Goal: Register for event/course

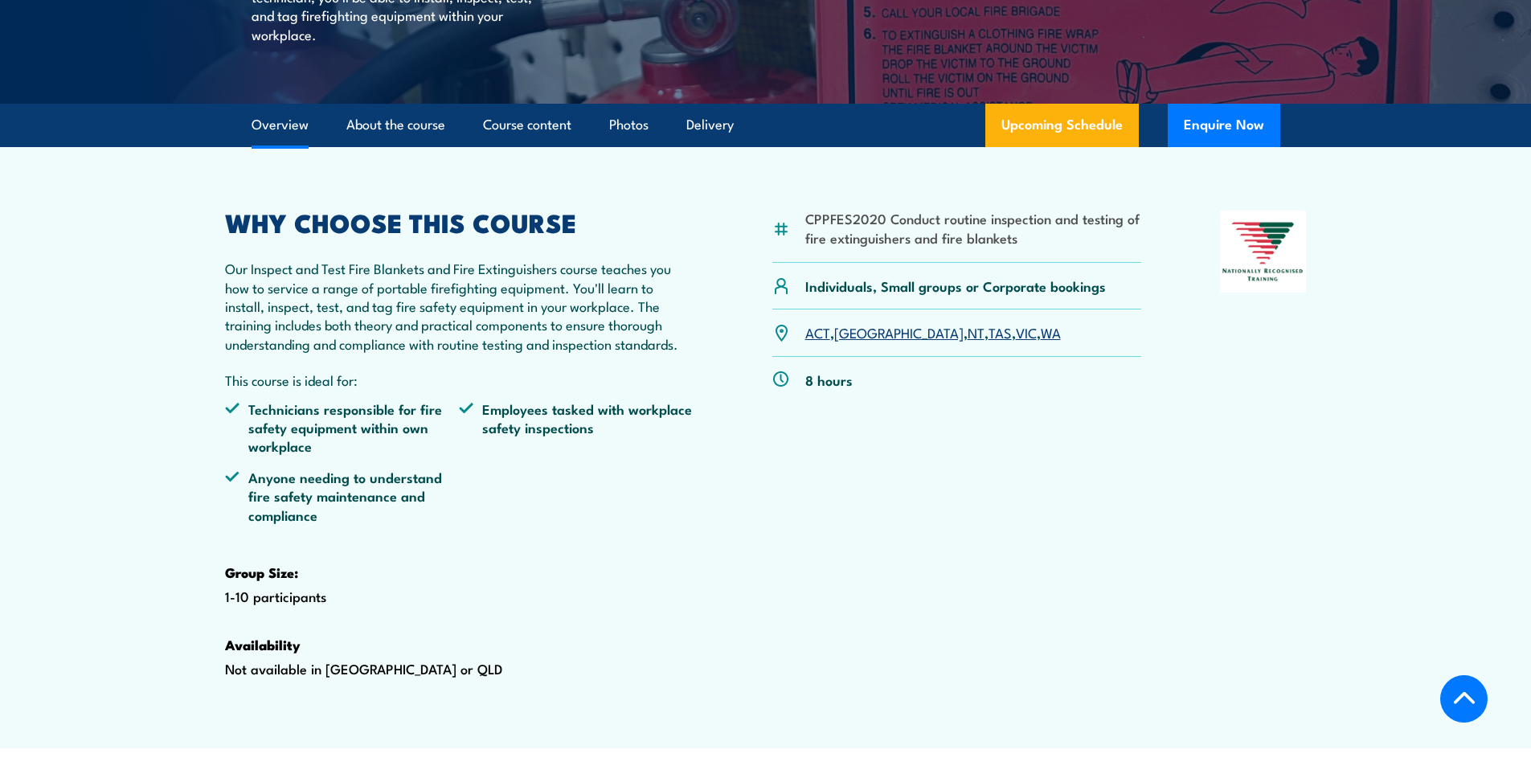
scroll to position [402, 0]
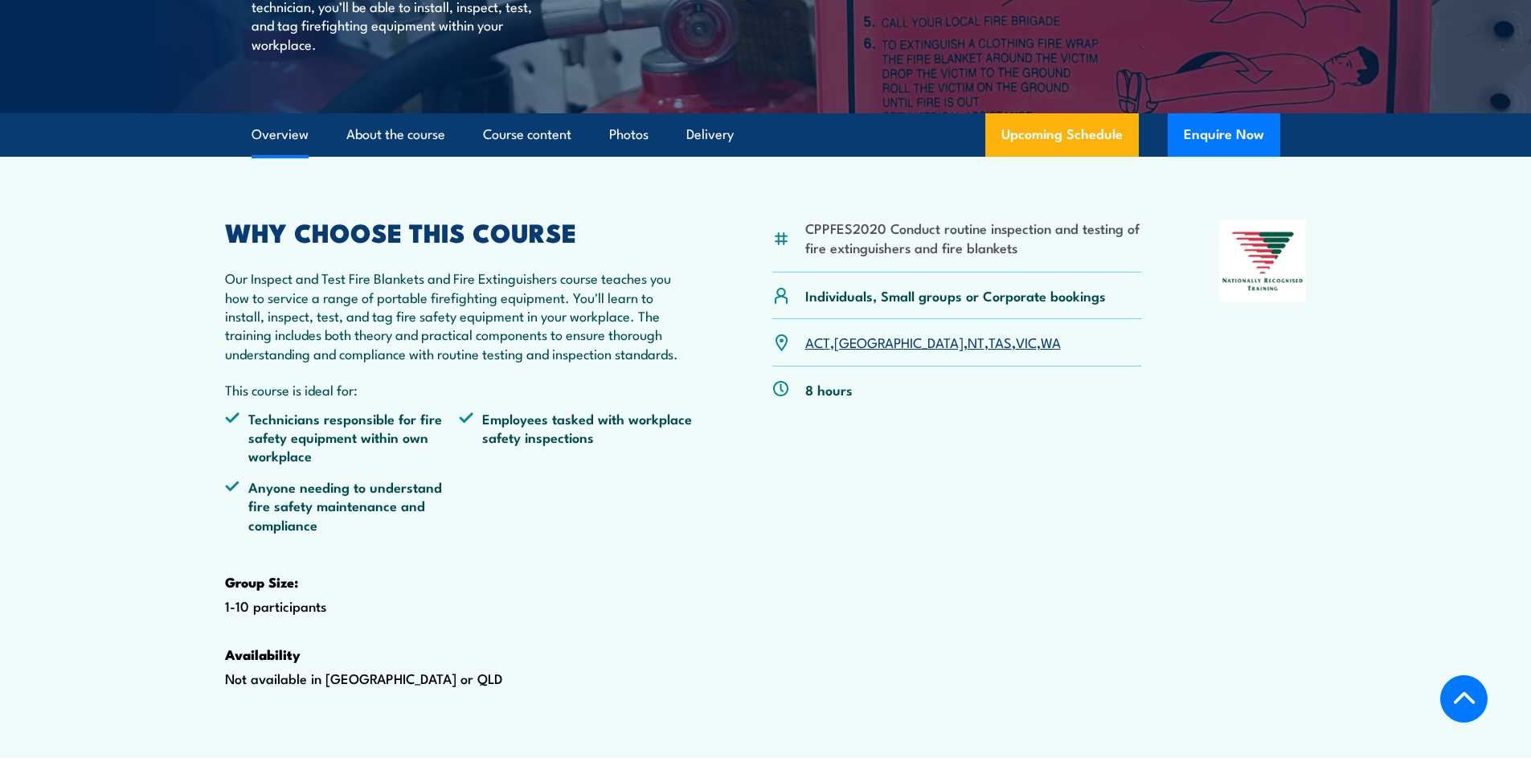
click at [850, 351] on link "[GEOGRAPHIC_DATA]" at bounding box center [898, 341] width 129 height 19
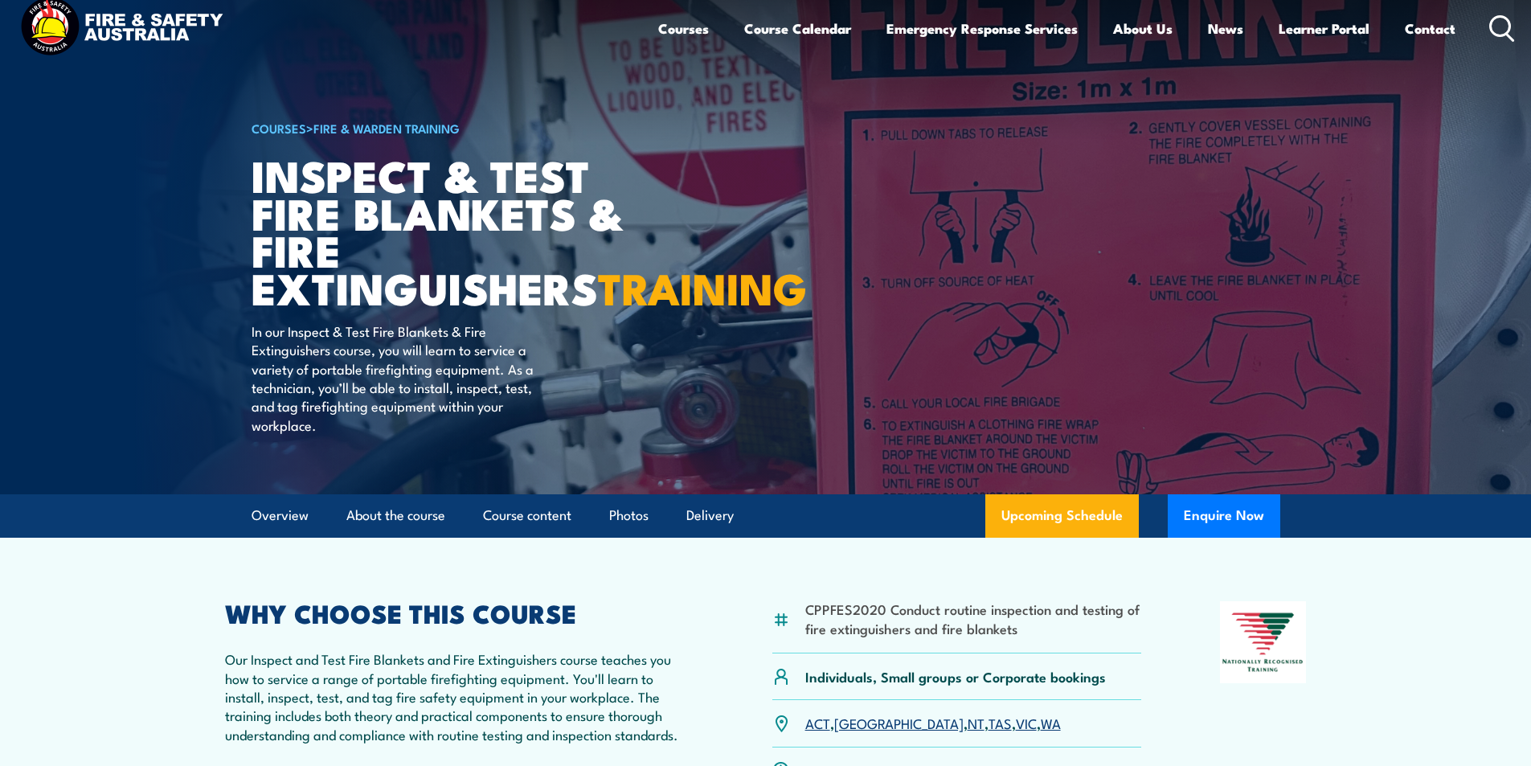
scroll to position [0, 0]
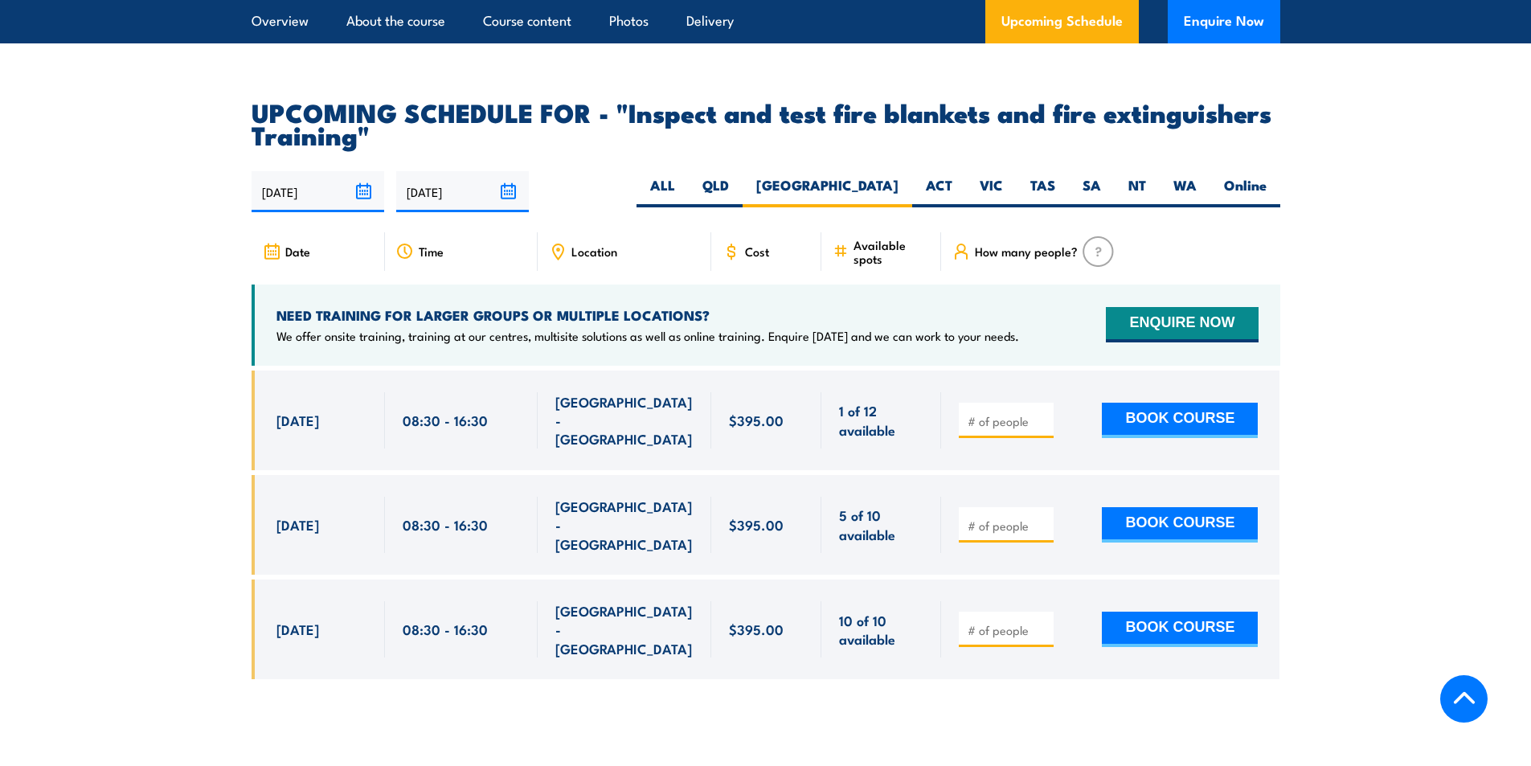
scroll to position [2825, 0]
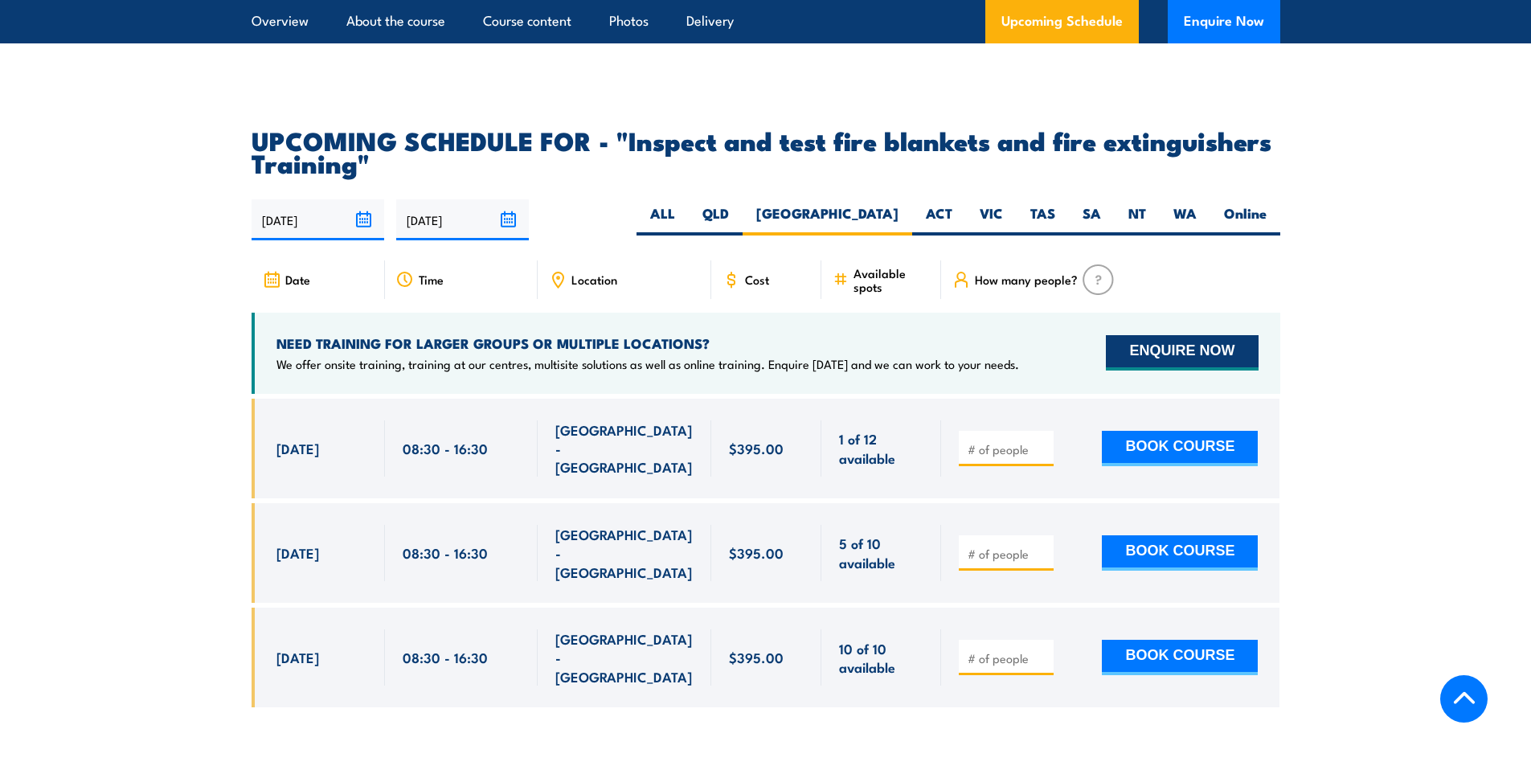
click at [1185, 371] on button "ENQUIRE NOW" at bounding box center [1182, 352] width 152 height 35
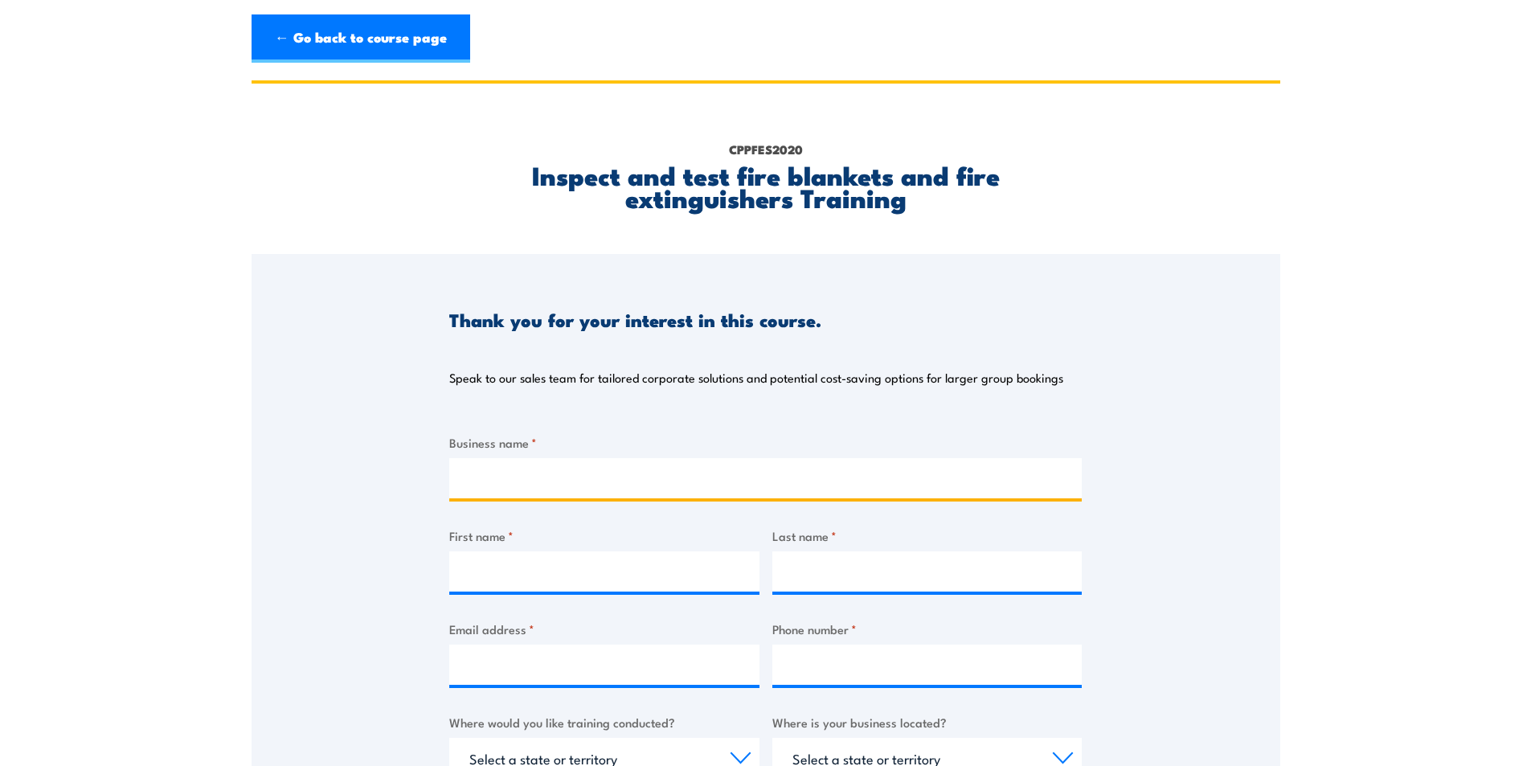
click at [604, 468] on input "Business name *" at bounding box center [765, 478] width 633 height 40
type input "Aeris Resources - Tritton Operations"
type input "[PERSON_NAME]"
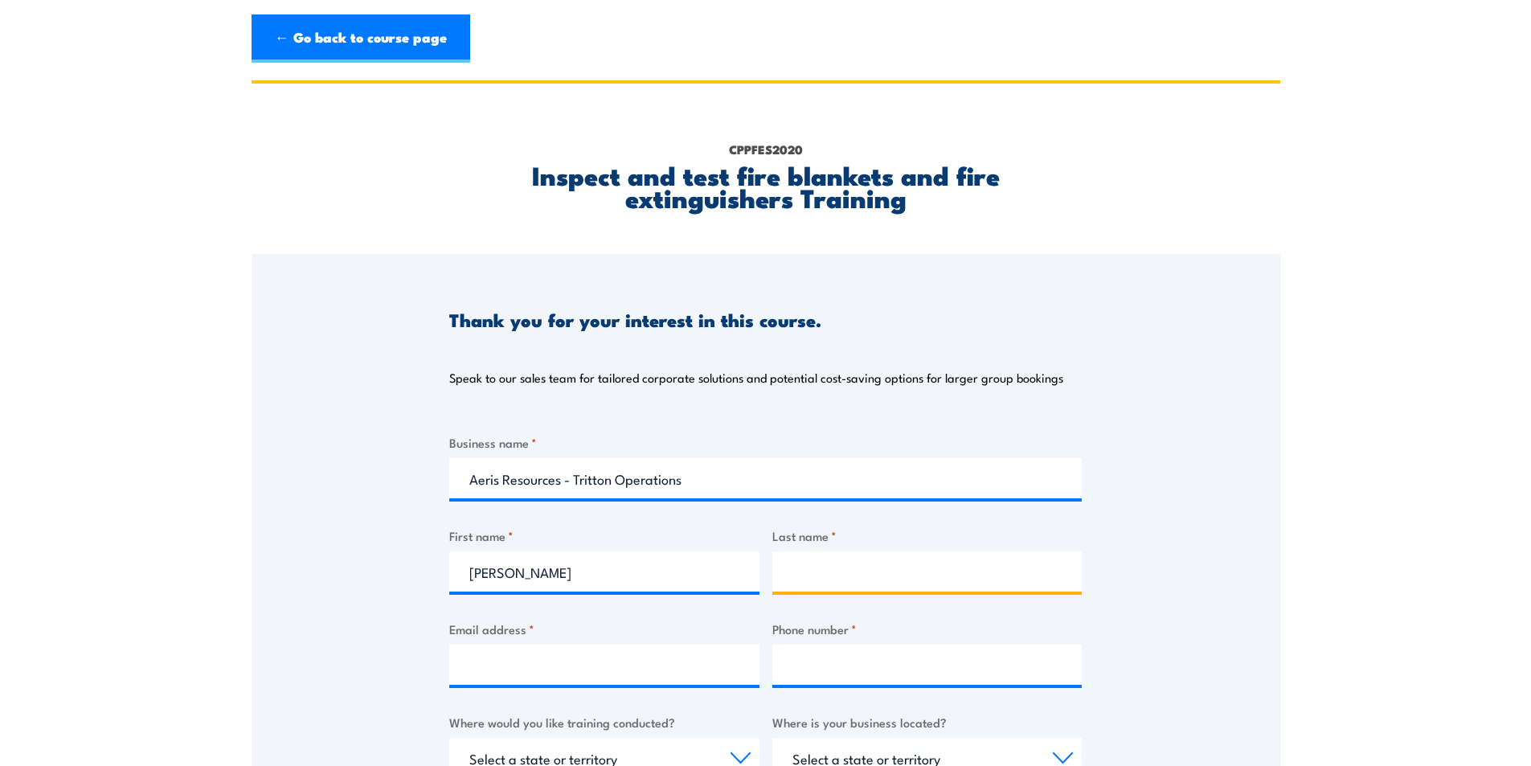
type input "[PERSON_NAME]"
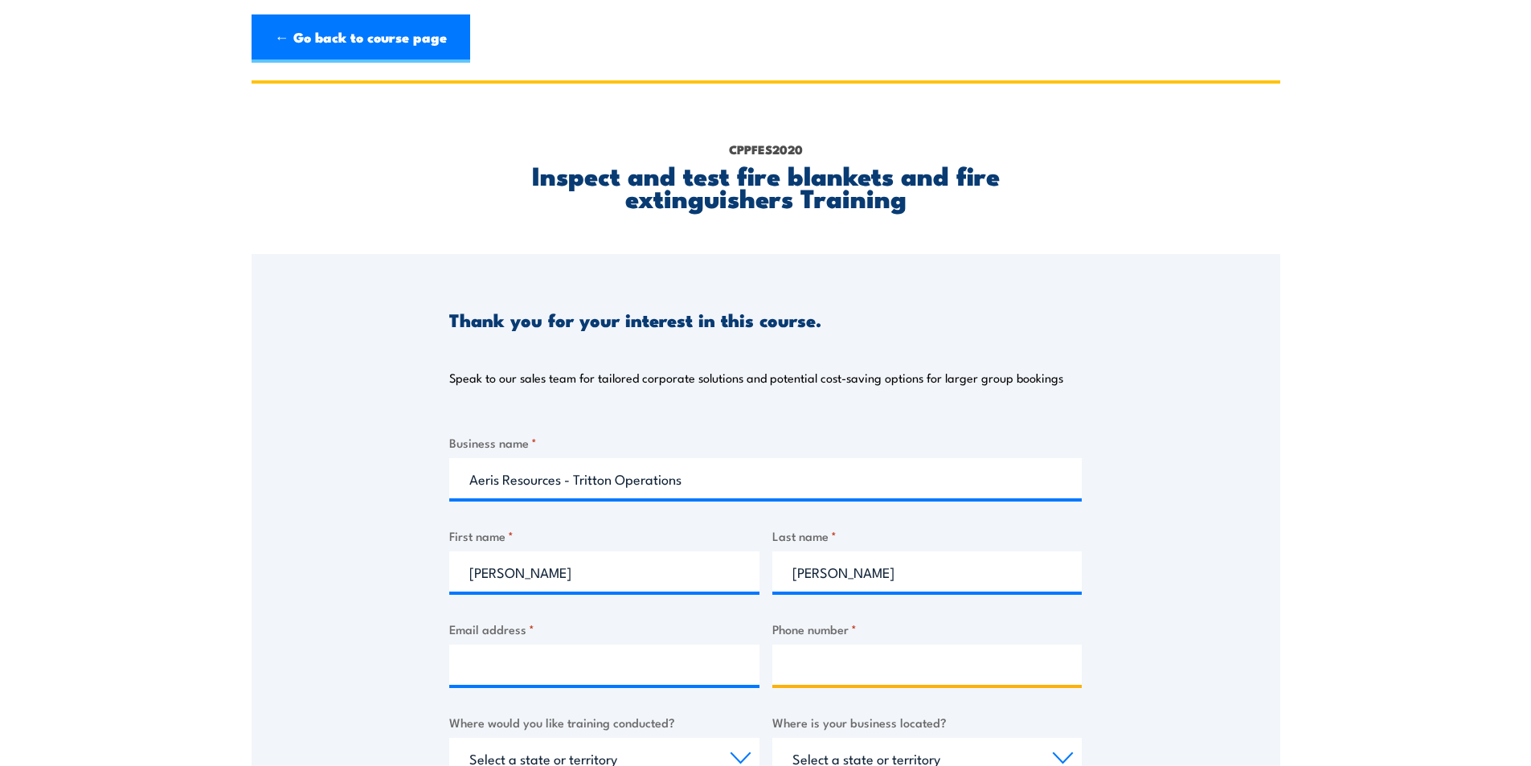
type input "0447961338"
select select "[GEOGRAPHIC_DATA]"
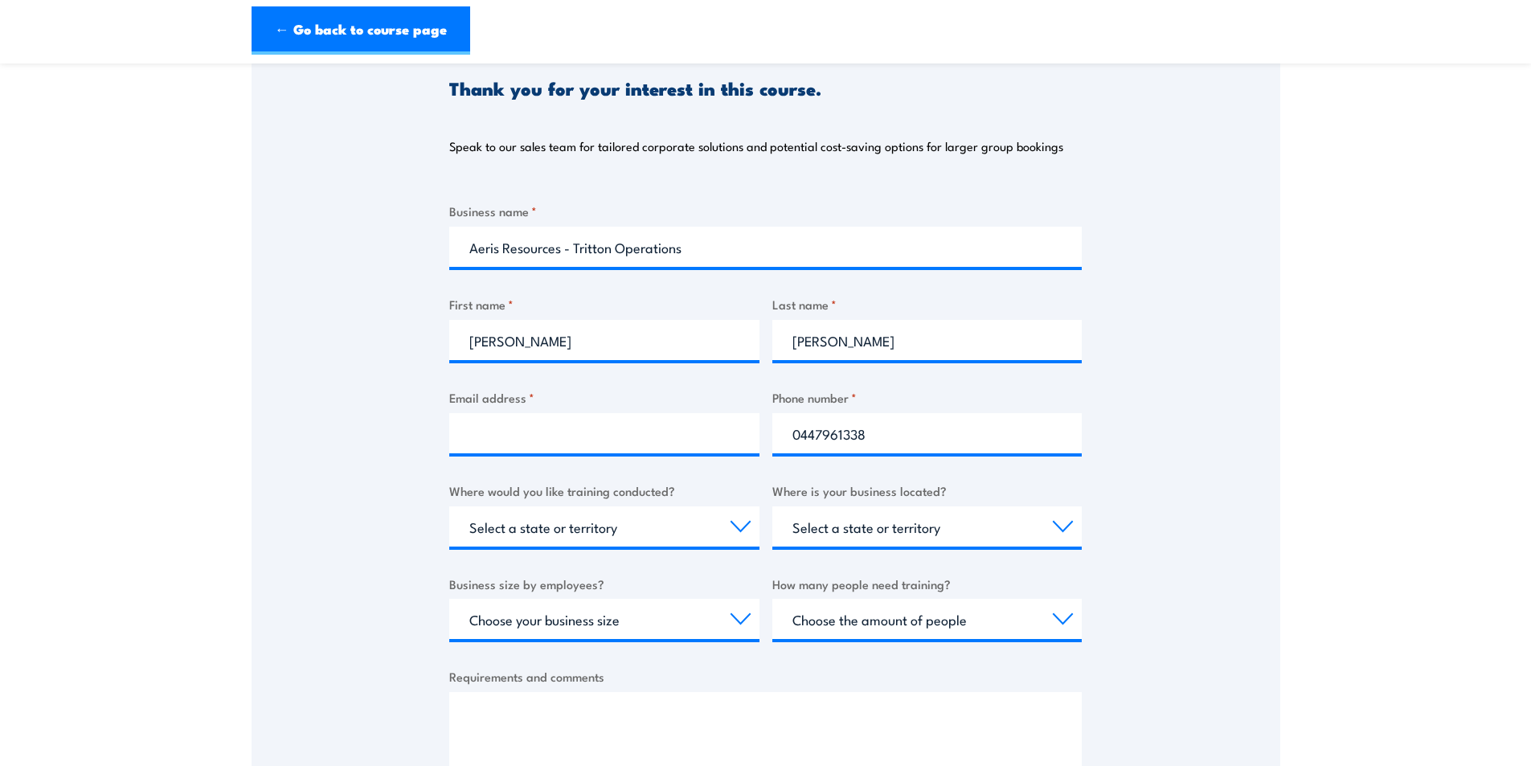
scroll to position [241, 0]
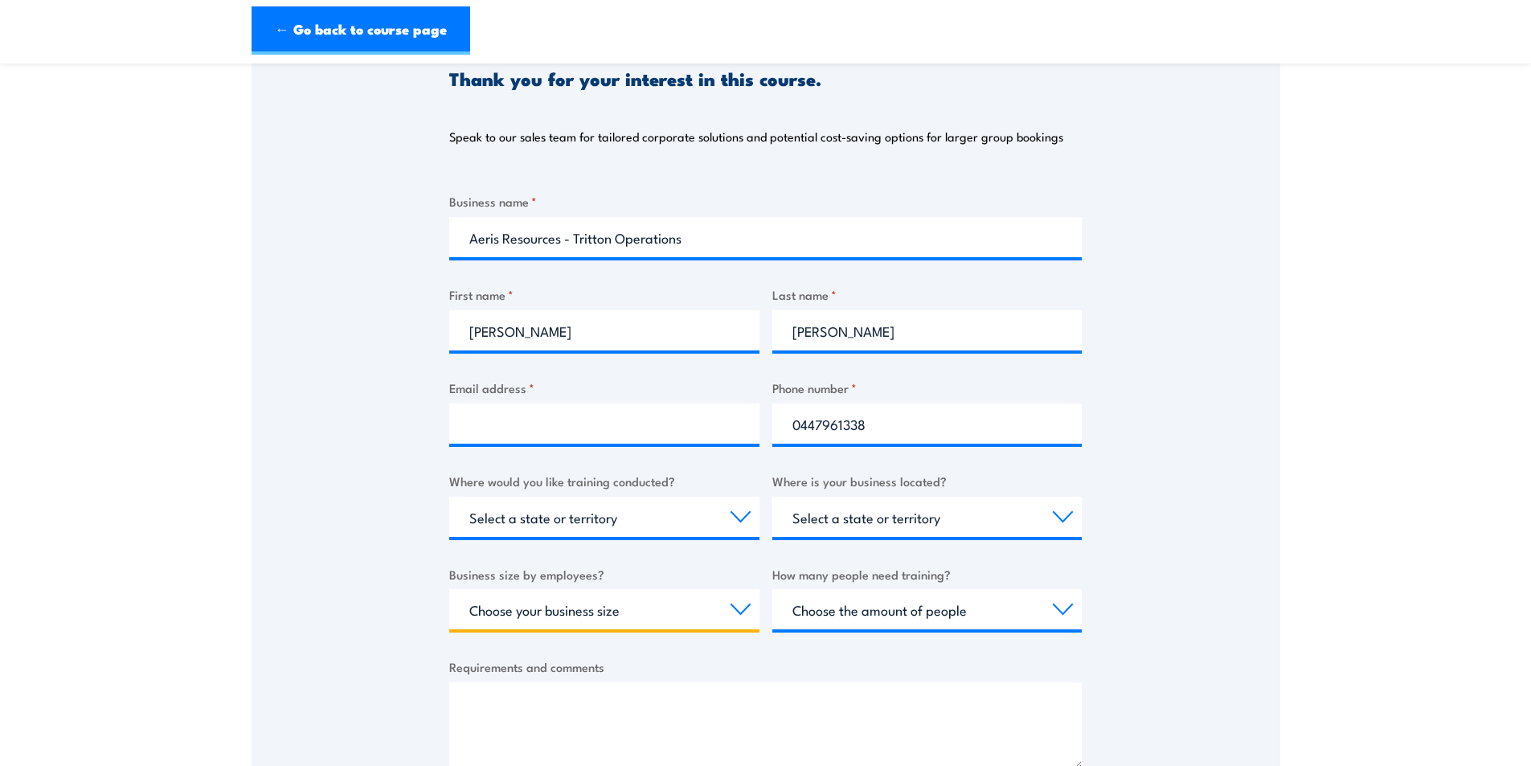
click at [738, 607] on select "Choose your business size 1 to 19 20 to 199 200+" at bounding box center [604, 609] width 310 height 40
select select "200+"
click at [449, 589] on select "Choose your business size 1 to 19 20 to 199 200+" at bounding box center [604, 609] width 310 height 40
click at [1064, 608] on select "Choose the amount of people 1 to 4 5 to 19 20+" at bounding box center [928, 609] width 310 height 40
select select "5 to 19"
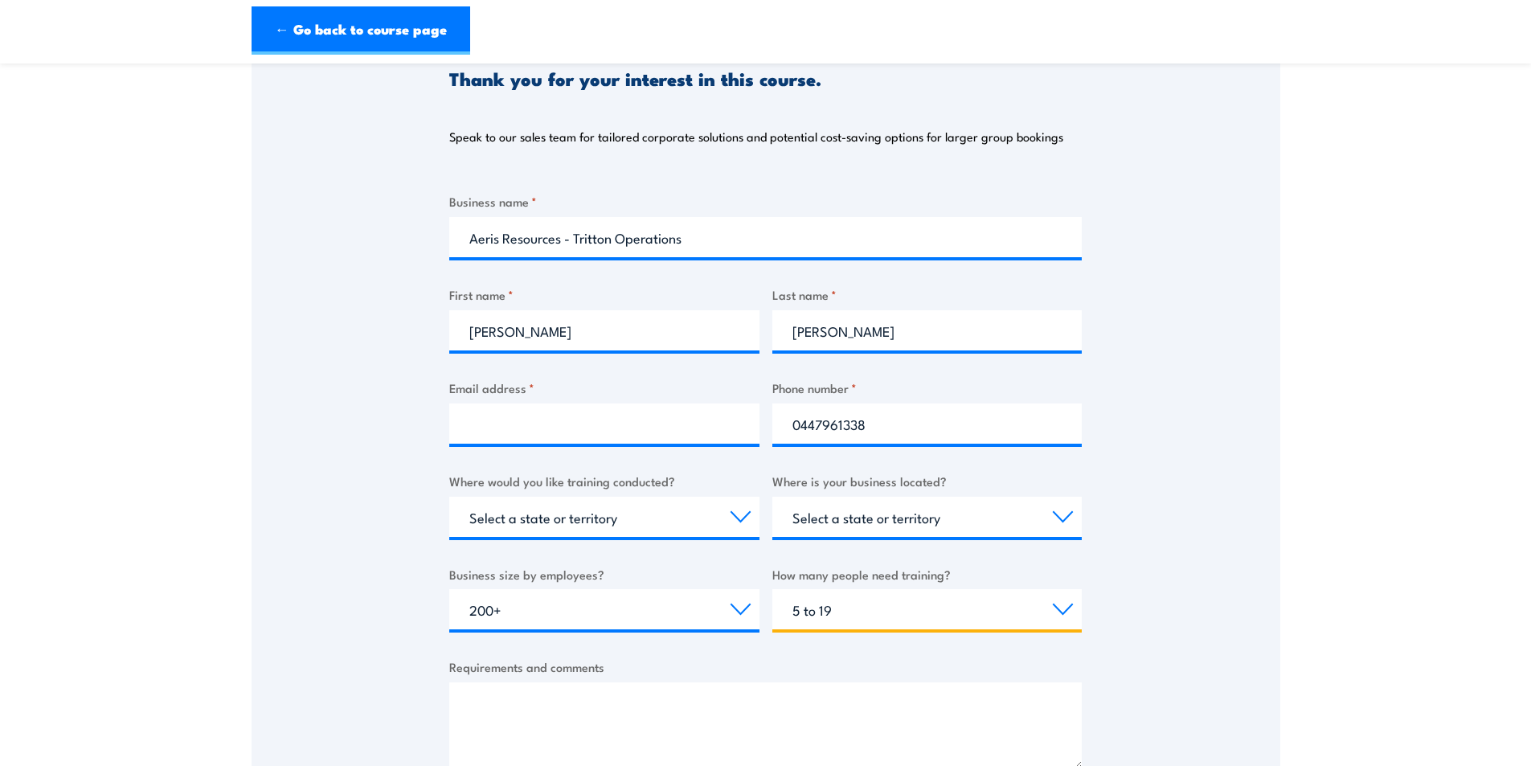
click at [773, 589] on select "Choose the amount of people 1 to 4 5 to 19 20+" at bounding box center [928, 609] width 310 height 40
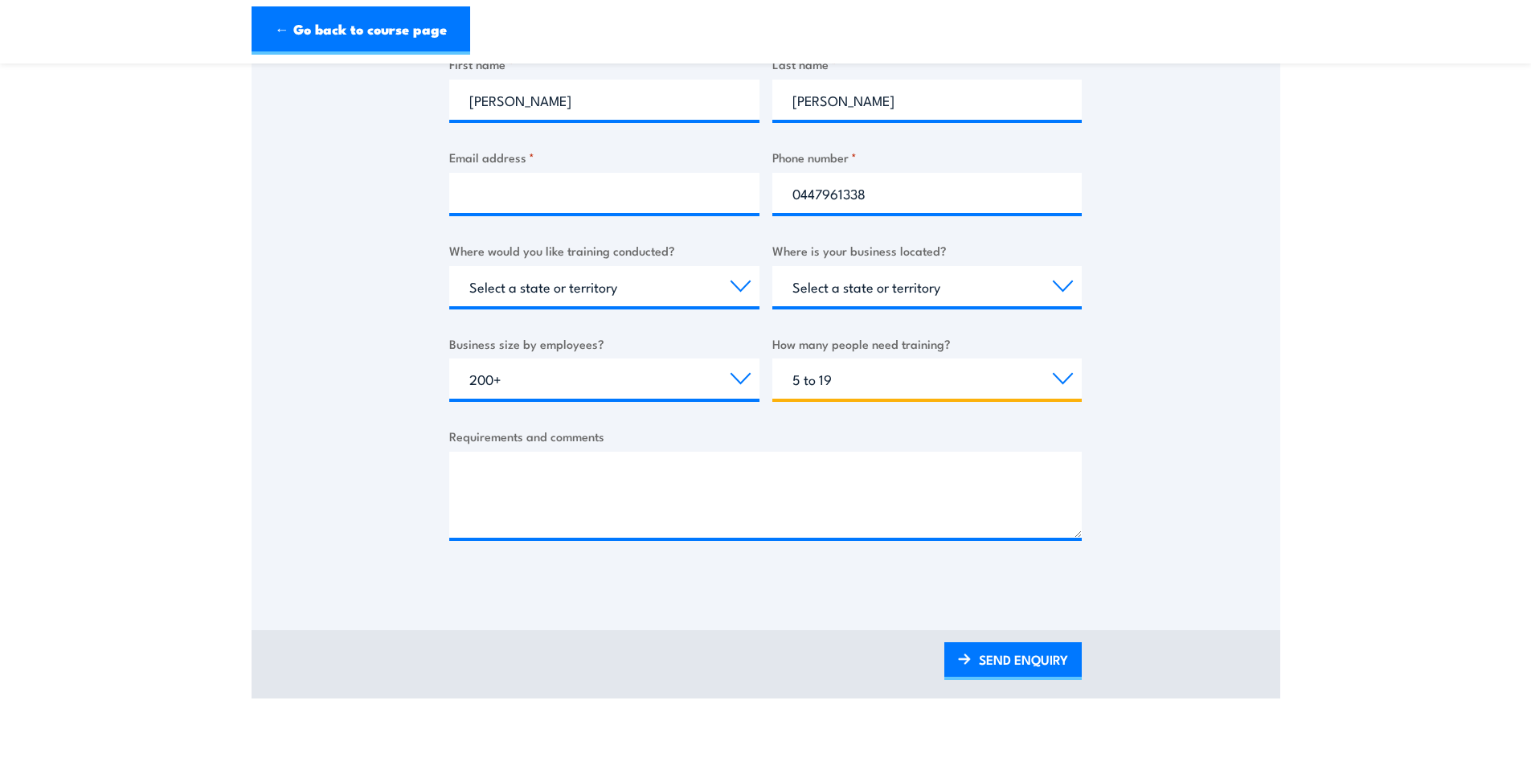
scroll to position [482, 0]
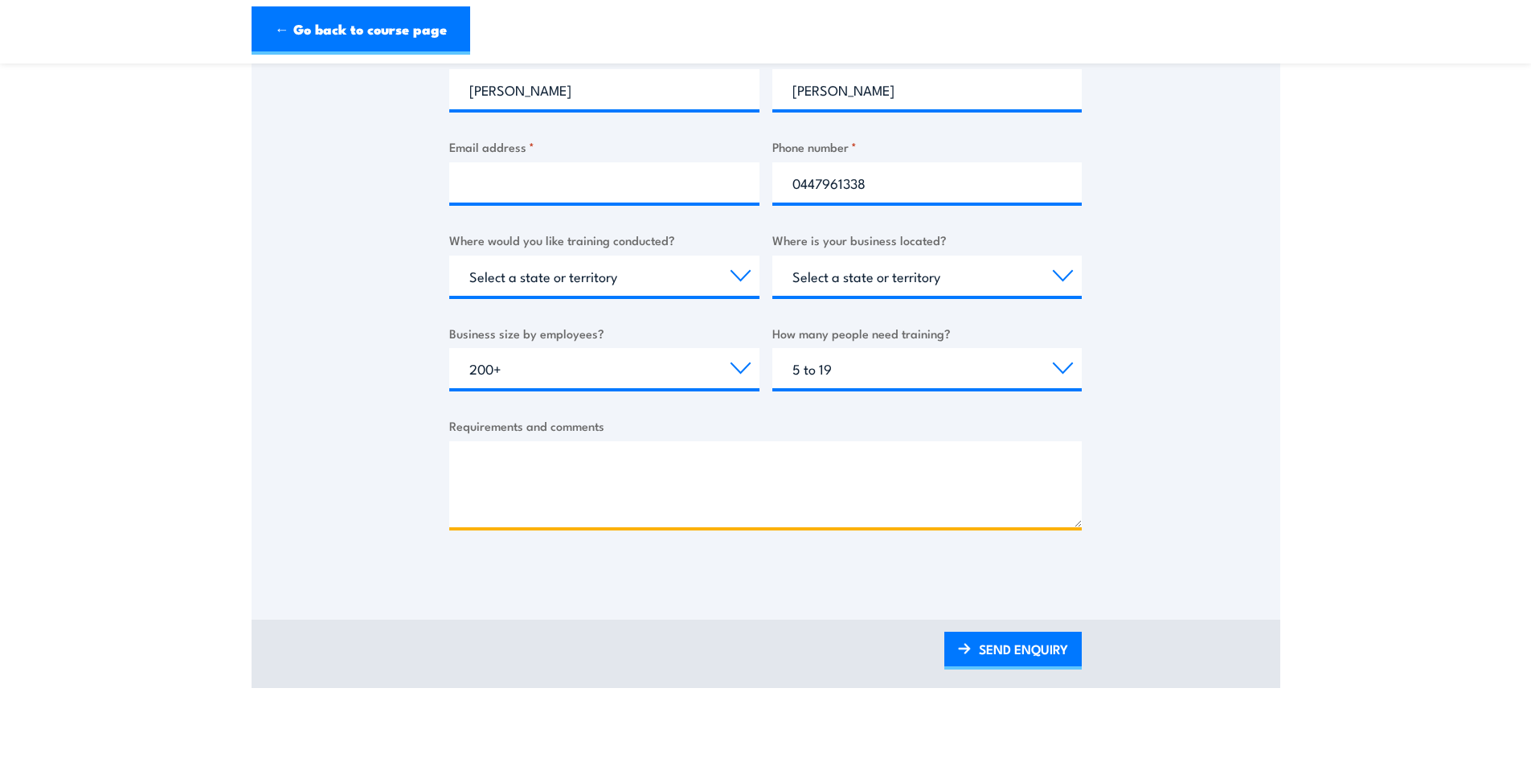
click at [536, 454] on textarea "Requirements and comments" at bounding box center [765, 484] width 633 height 86
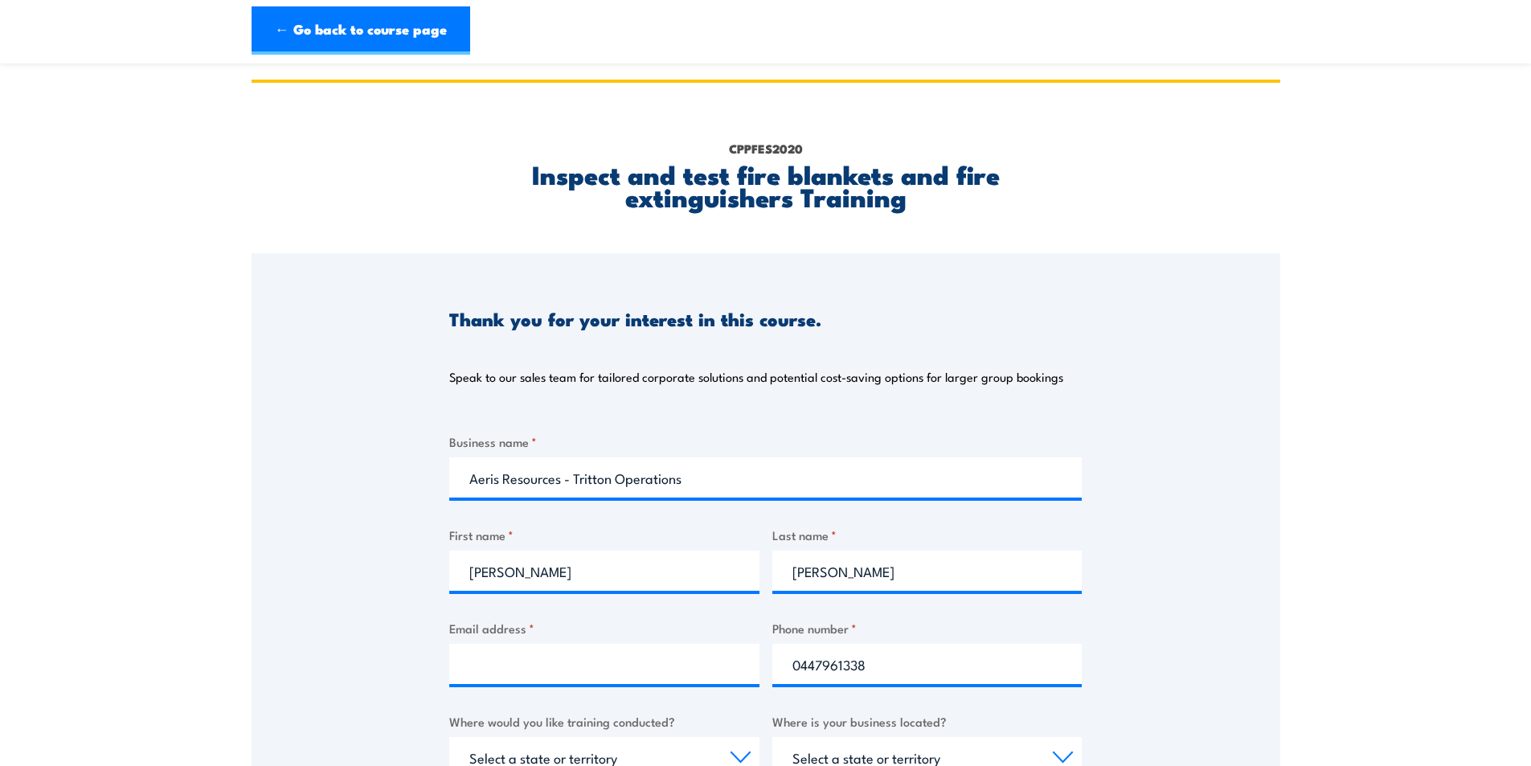
scroll to position [0, 0]
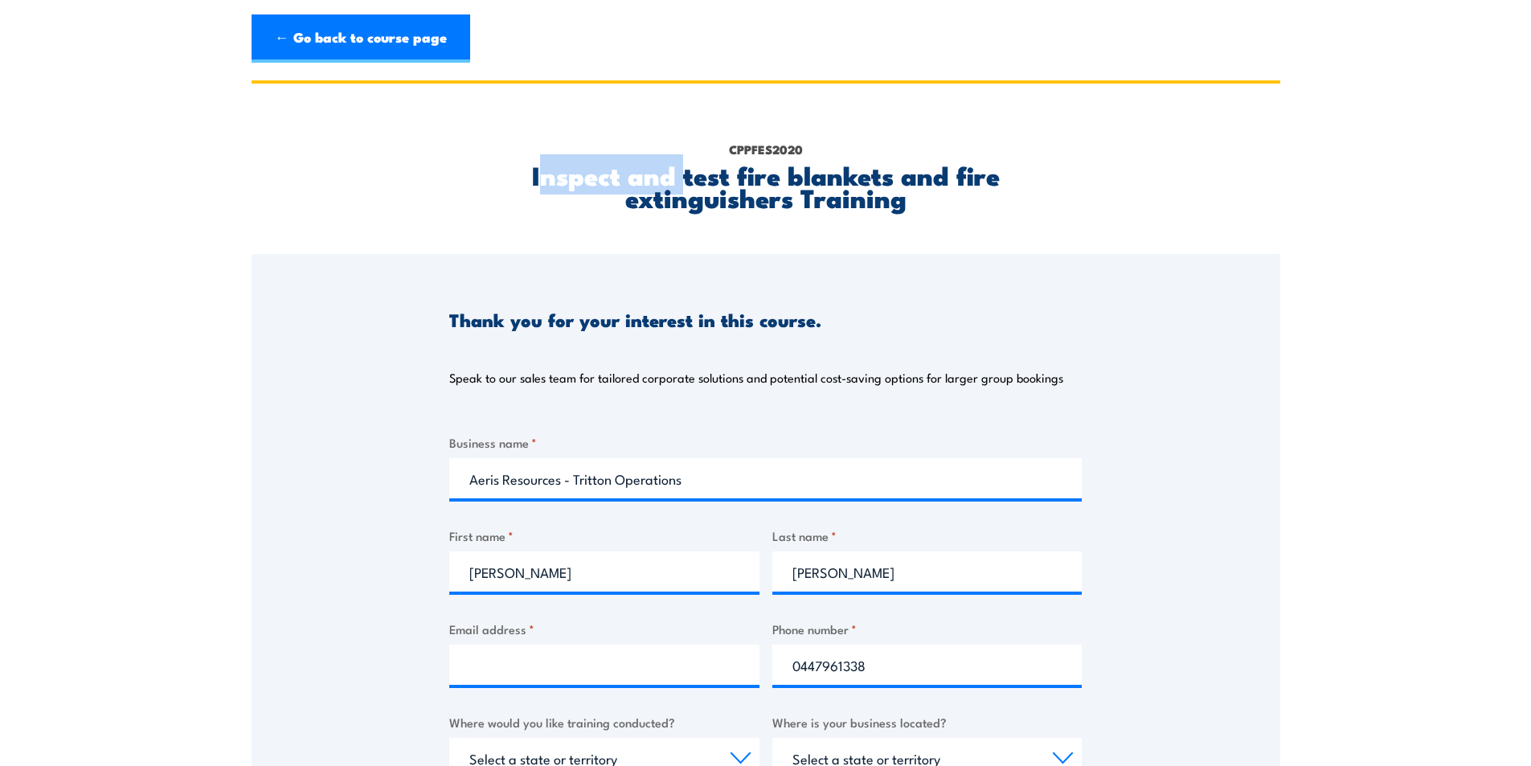
drag, startPoint x: 536, startPoint y: 172, endPoint x: 685, endPoint y: 189, distance: 149.7
click at [685, 189] on h2 "Inspect and test fire blankets and fire extinguishers Training" at bounding box center [765, 185] width 633 height 45
click at [526, 178] on h2 "Inspect and test fire blankets and fire extinguishers Training" at bounding box center [765, 185] width 633 height 45
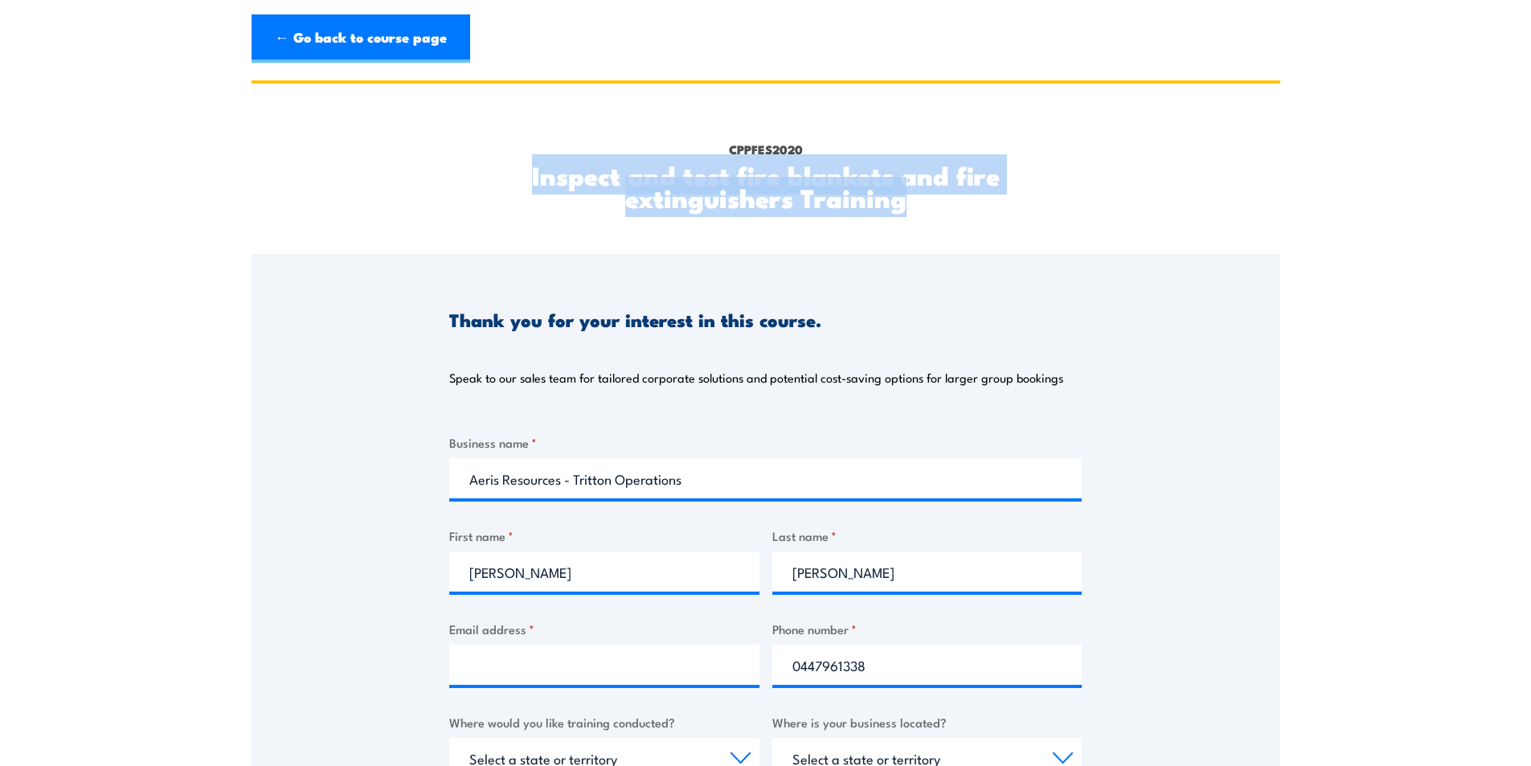
drag, startPoint x: 527, startPoint y: 174, endPoint x: 928, endPoint y: 203, distance: 402.9
click at [928, 203] on h2 "Inspect and test fire blankets and fire extinguishers Training" at bounding box center [765, 185] width 633 height 45
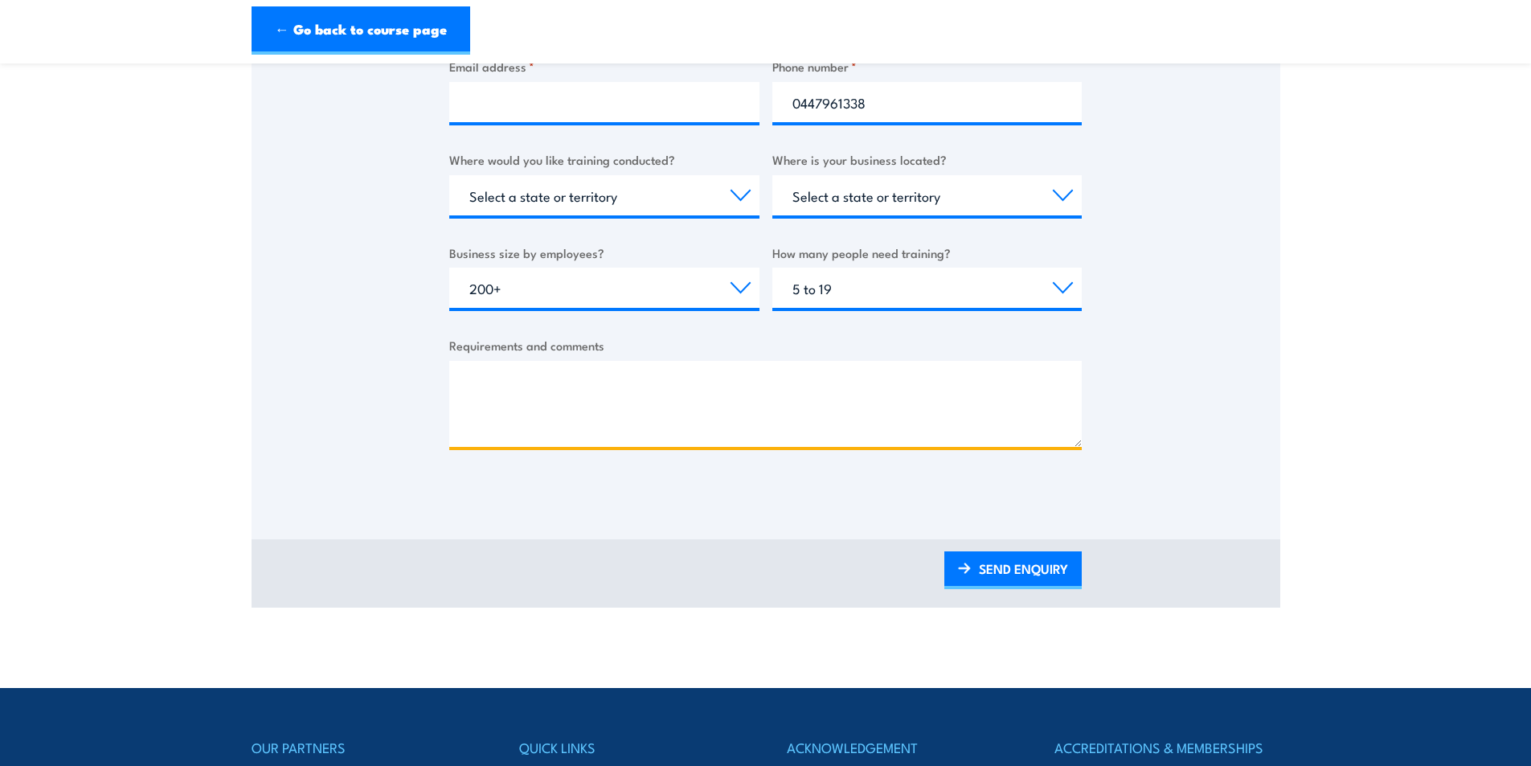
click at [533, 387] on textarea "Requirements and comments" at bounding box center [765, 404] width 633 height 86
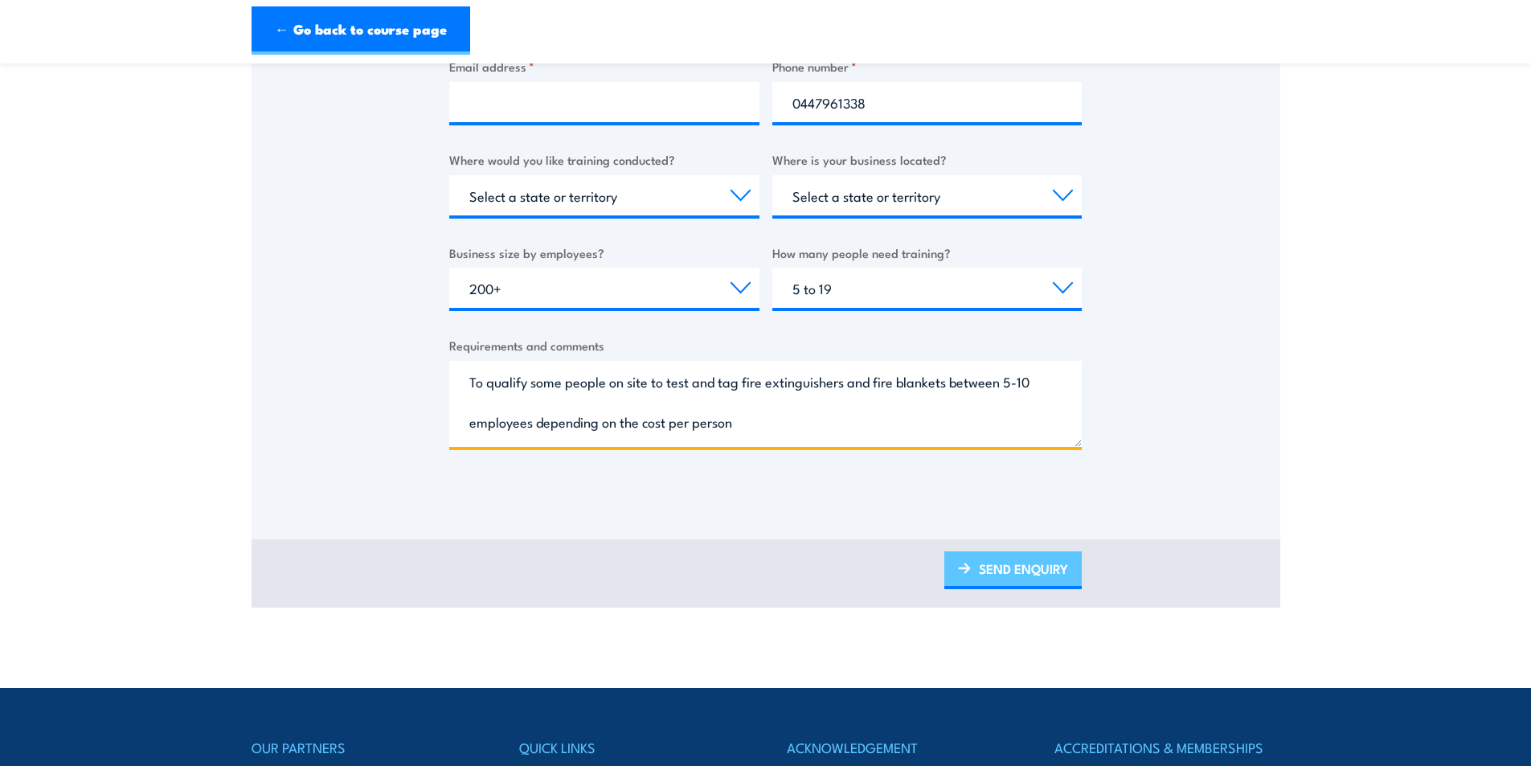
type textarea "To qualify some people on site to test and tag fire extinguishers and fire blan…"
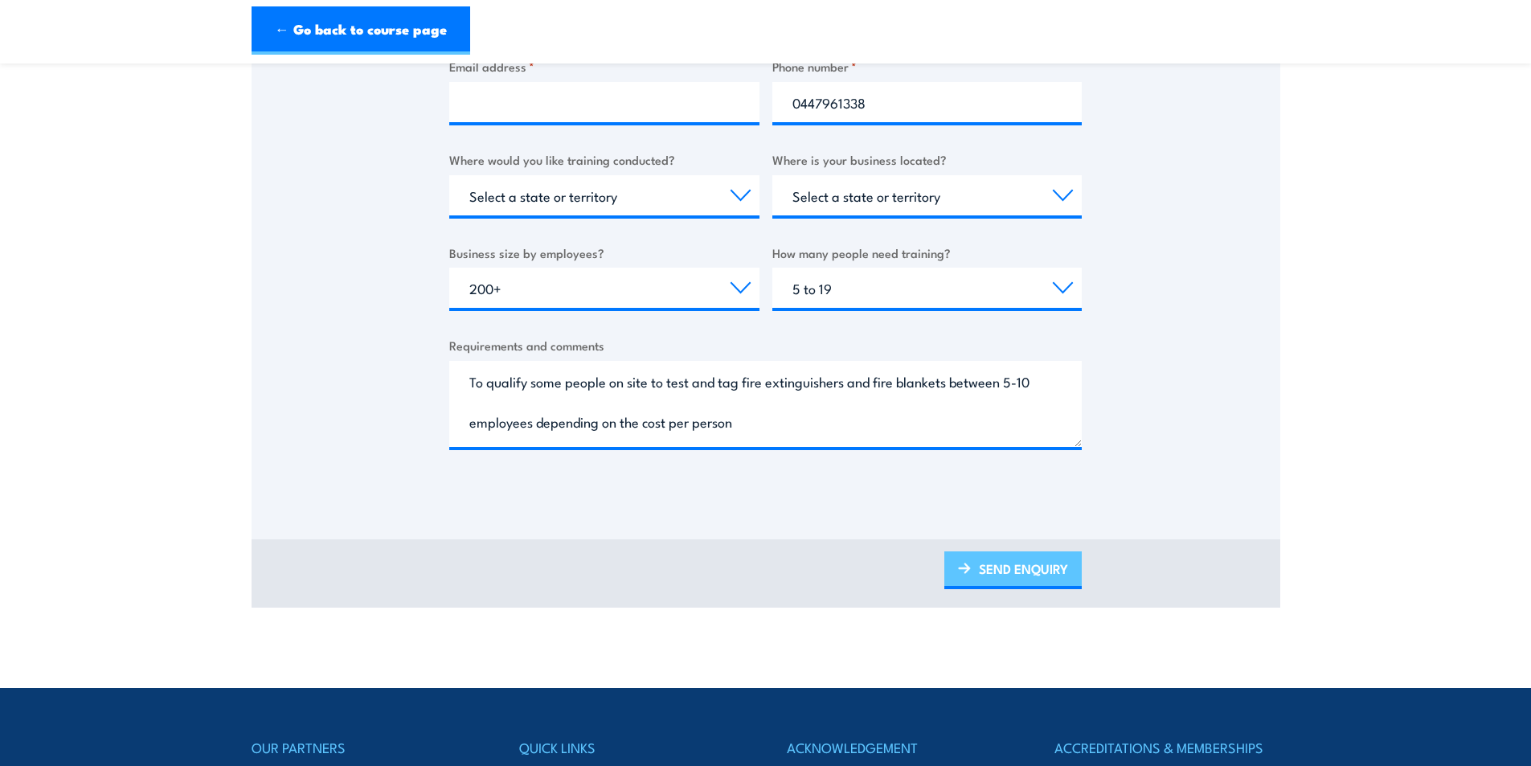
click at [1030, 572] on link "SEND ENQUIRY" at bounding box center [1013, 570] width 137 height 38
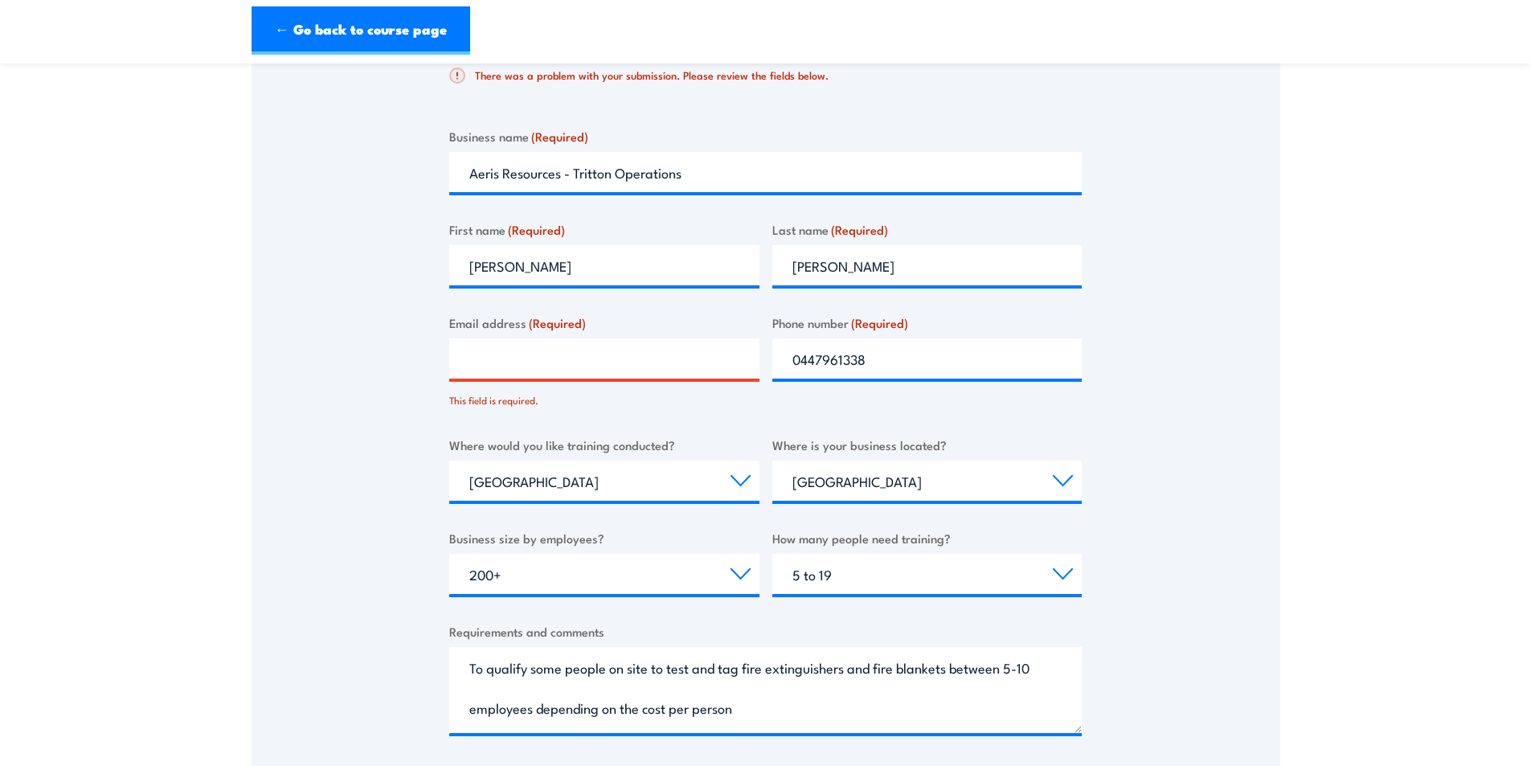
scroll to position [383, 0]
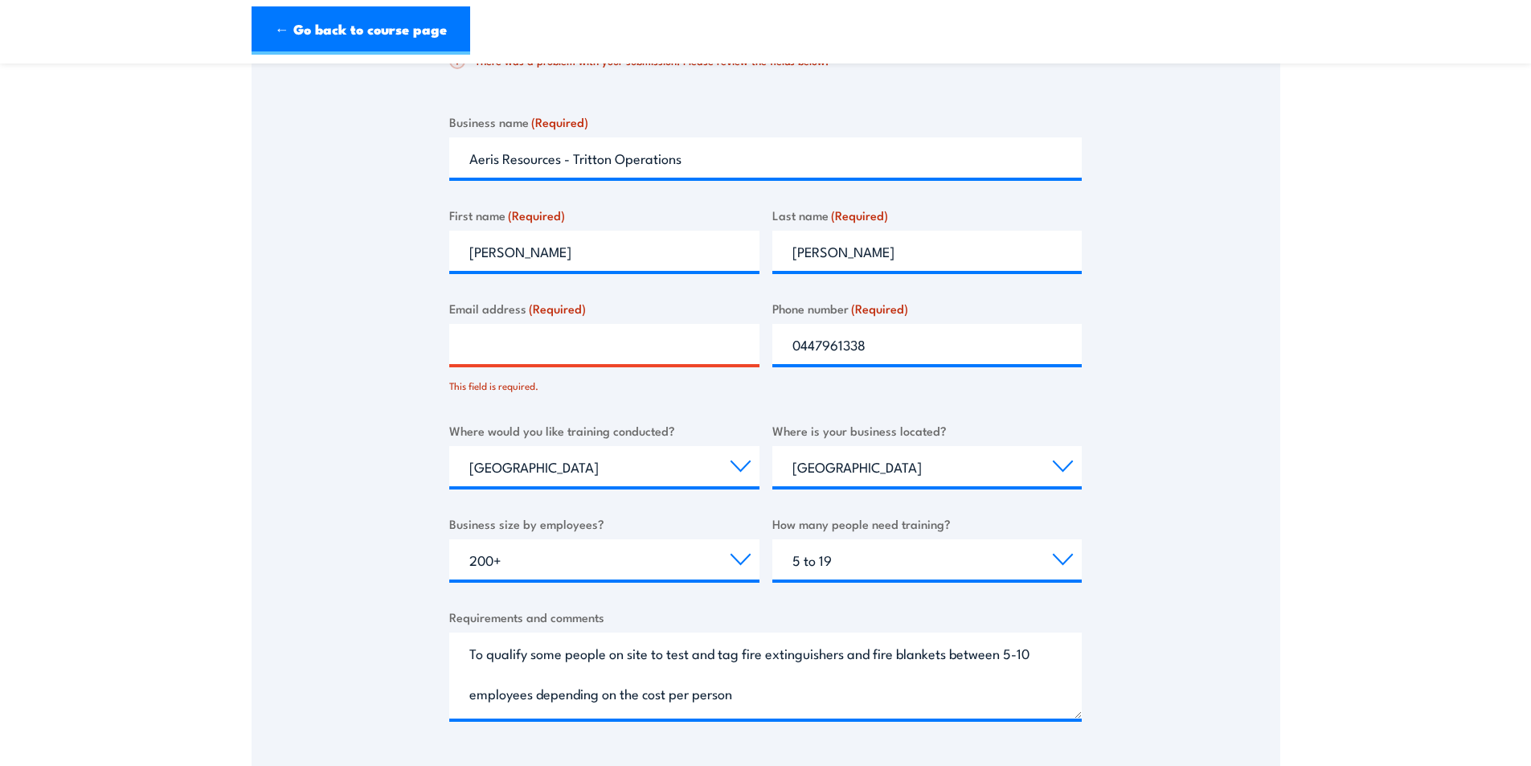
click at [632, 341] on input "Email address (Required)" at bounding box center [604, 344] width 310 height 40
click at [541, 342] on input "Email address (Required)" at bounding box center [604, 344] width 310 height 40
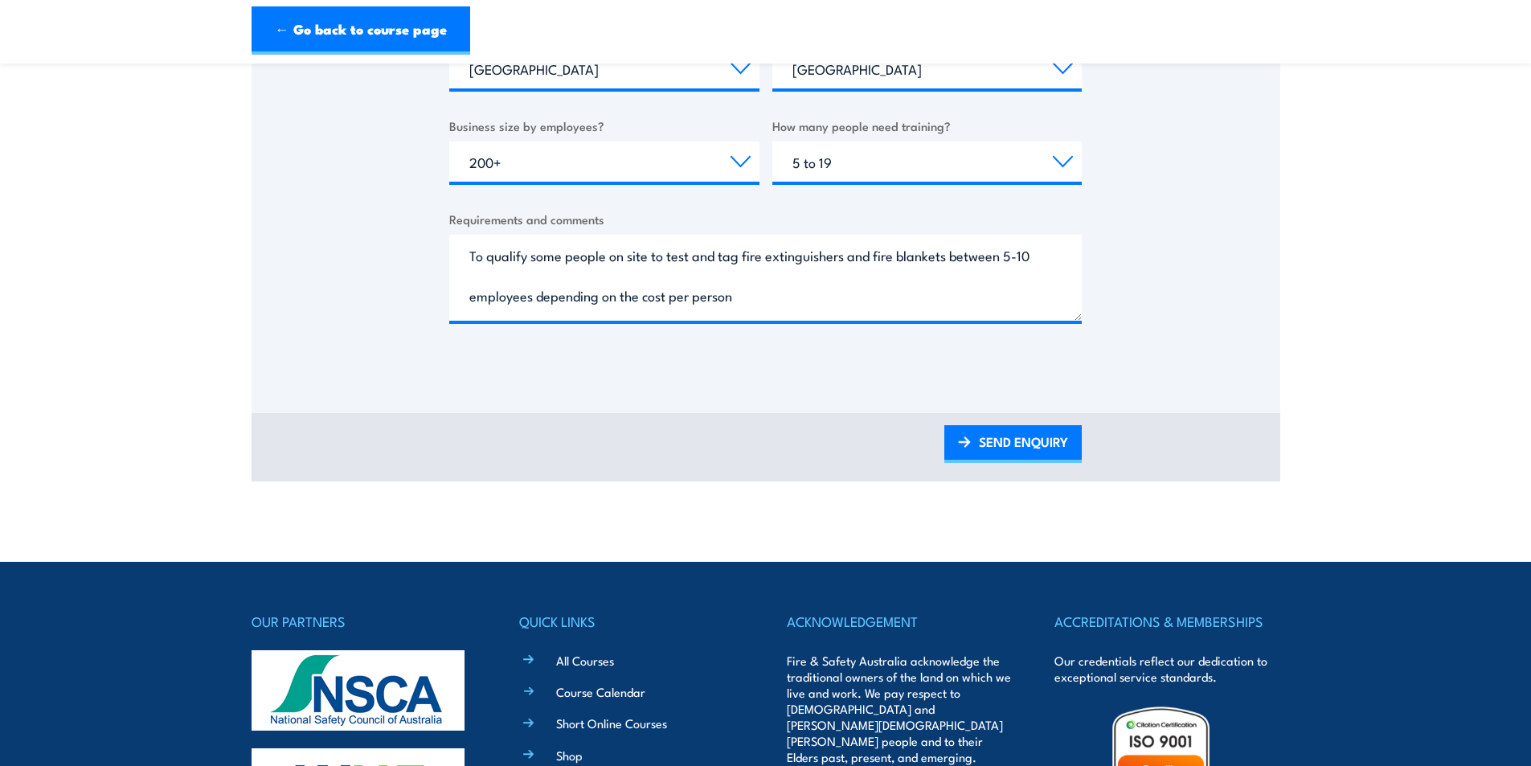
scroll to position [785, 0]
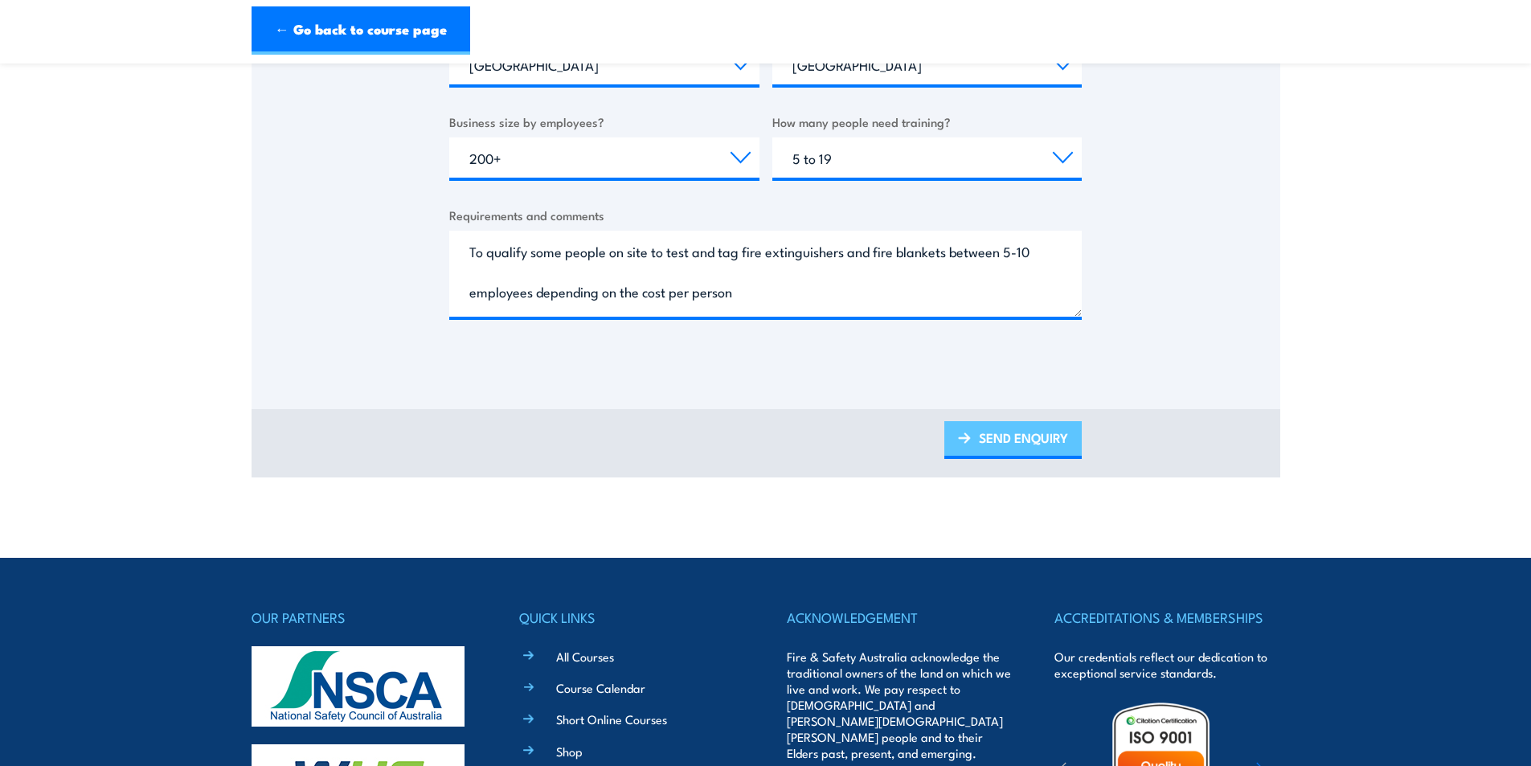
type input "[EMAIL_ADDRESS][DOMAIN_NAME]"
click at [1026, 433] on link "SEND ENQUIRY" at bounding box center [1013, 440] width 137 height 38
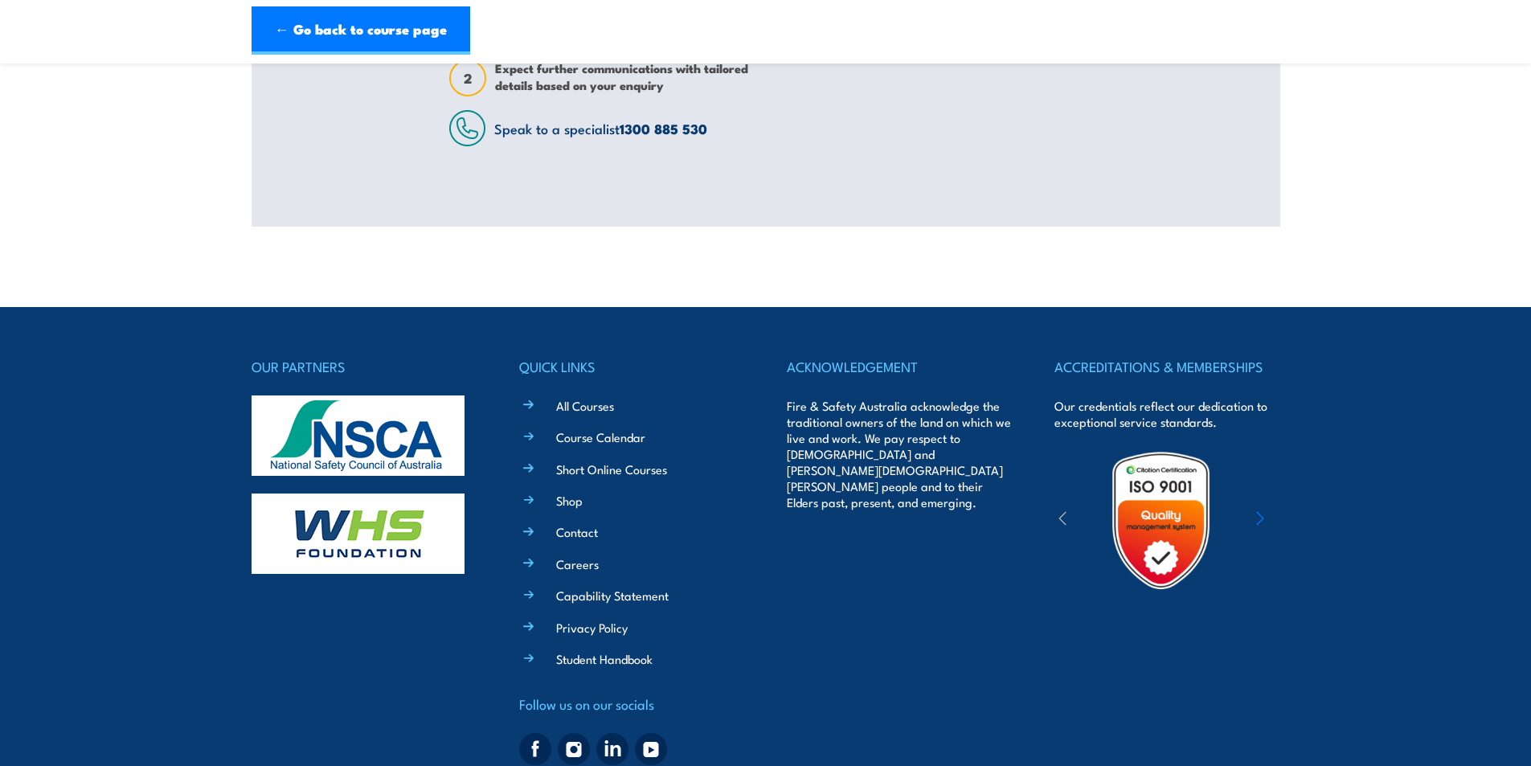
scroll to position [0, 0]
